Goal: Task Accomplishment & Management: Use online tool/utility

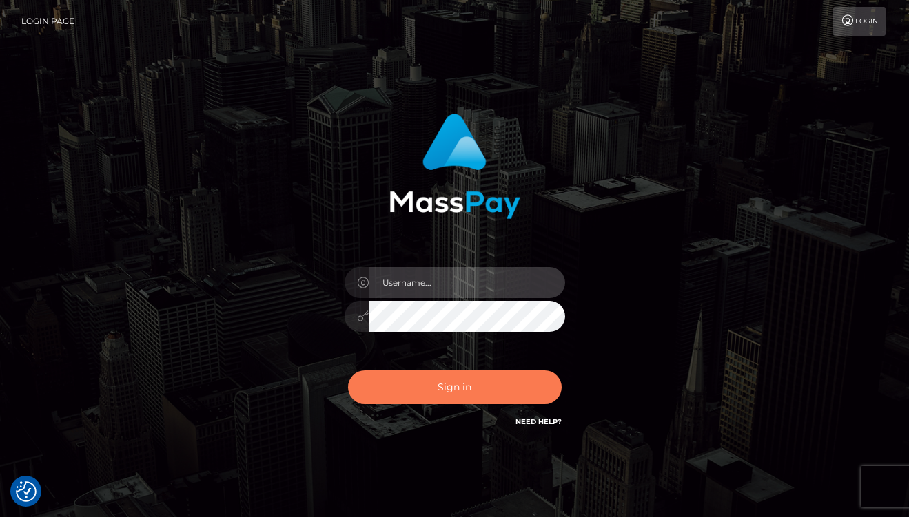
type input "lmurph"
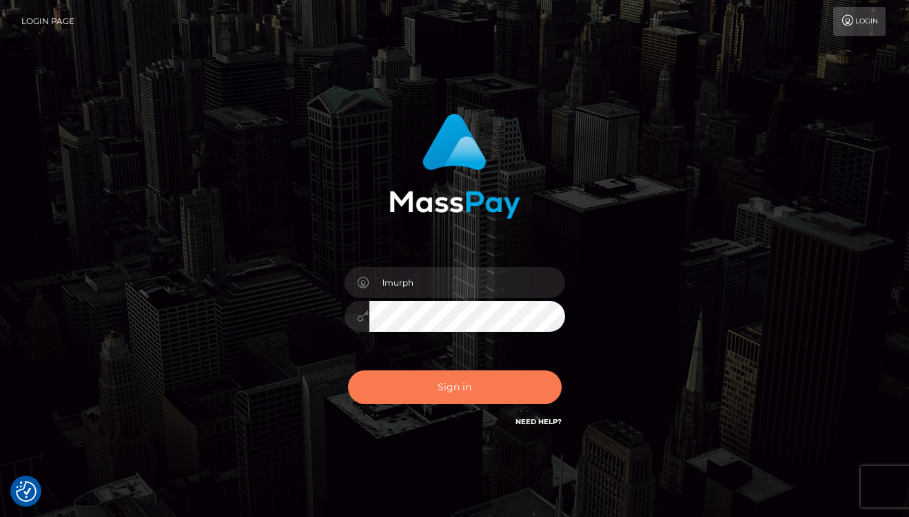
drag, startPoint x: 482, startPoint y: 387, endPoint x: 495, endPoint y: 387, distance: 12.4
click at [483, 388] on button "Sign in" at bounding box center [455, 388] width 214 height 34
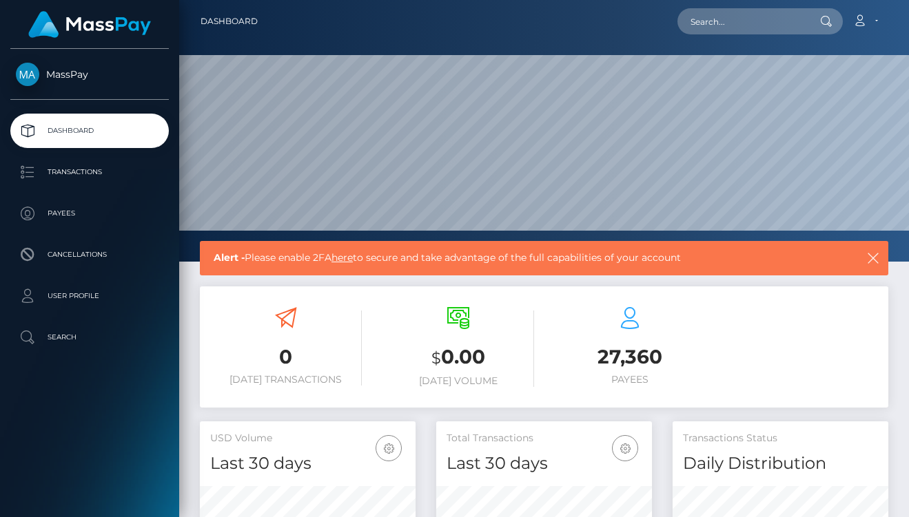
scroll to position [244, 216]
